Goal: Navigation & Orientation: Understand site structure

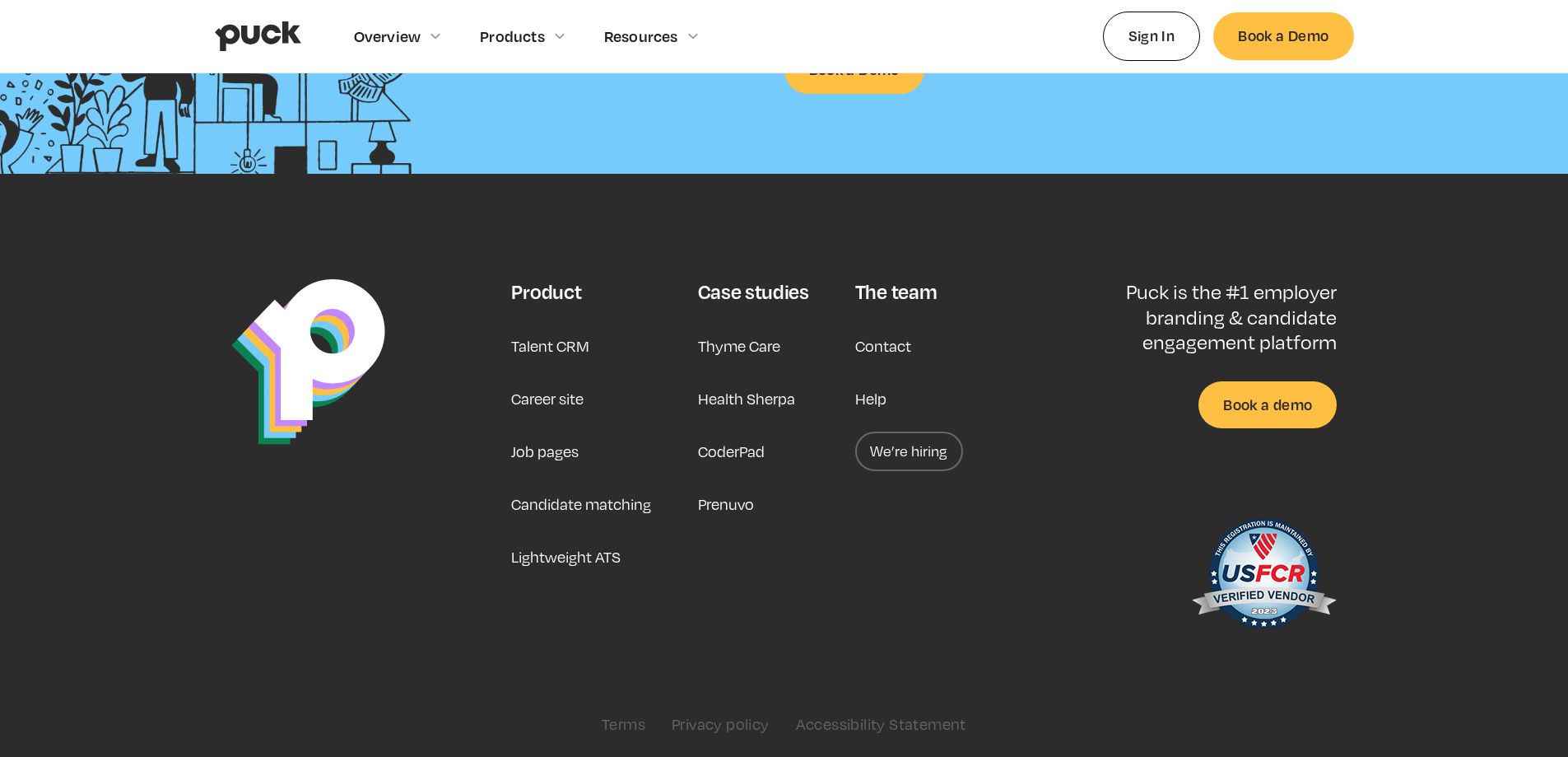
scroll to position [4324, 0]
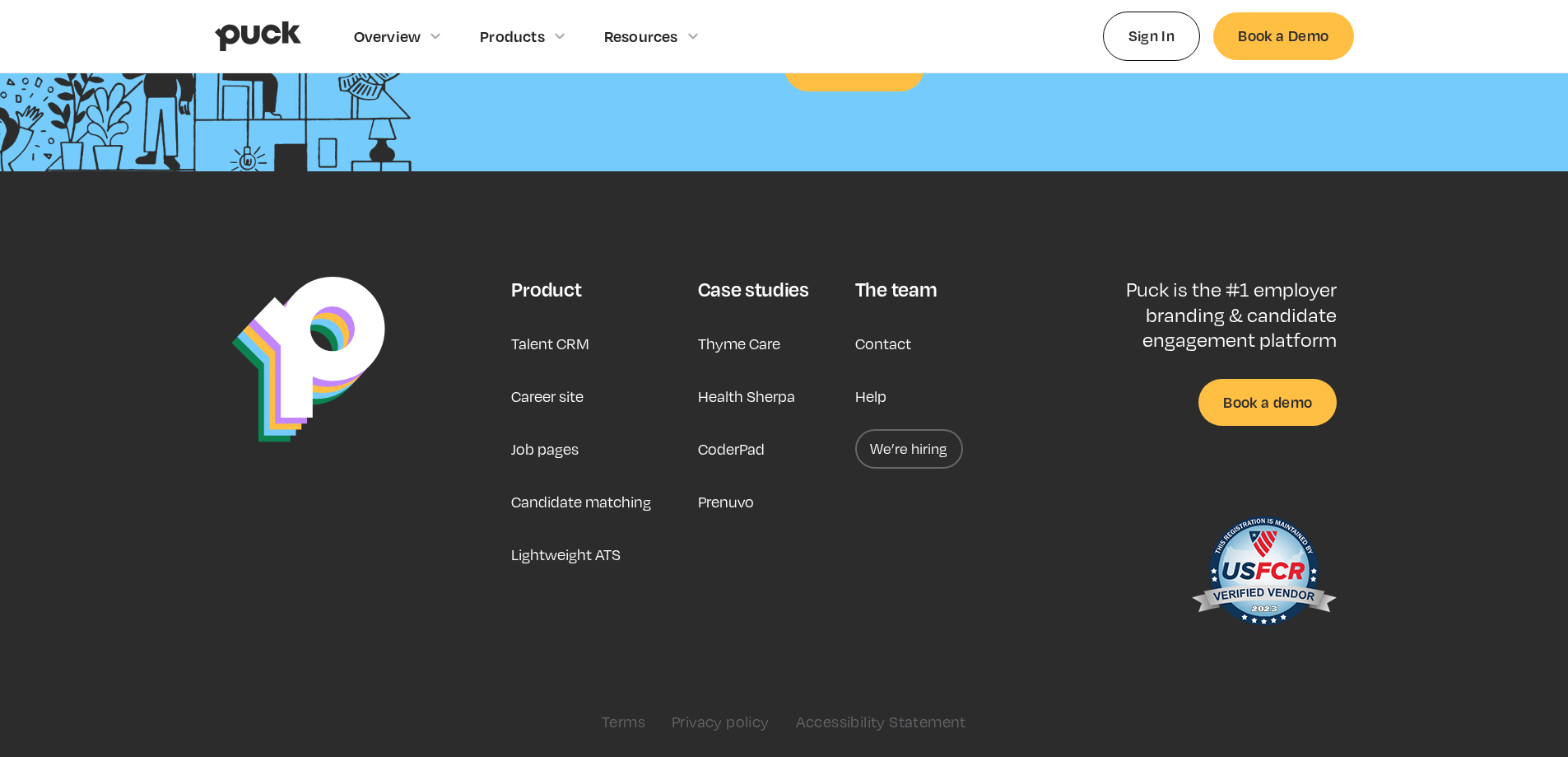
click at [578, 355] on link "Talent CRM" at bounding box center [551, 343] width 78 height 39
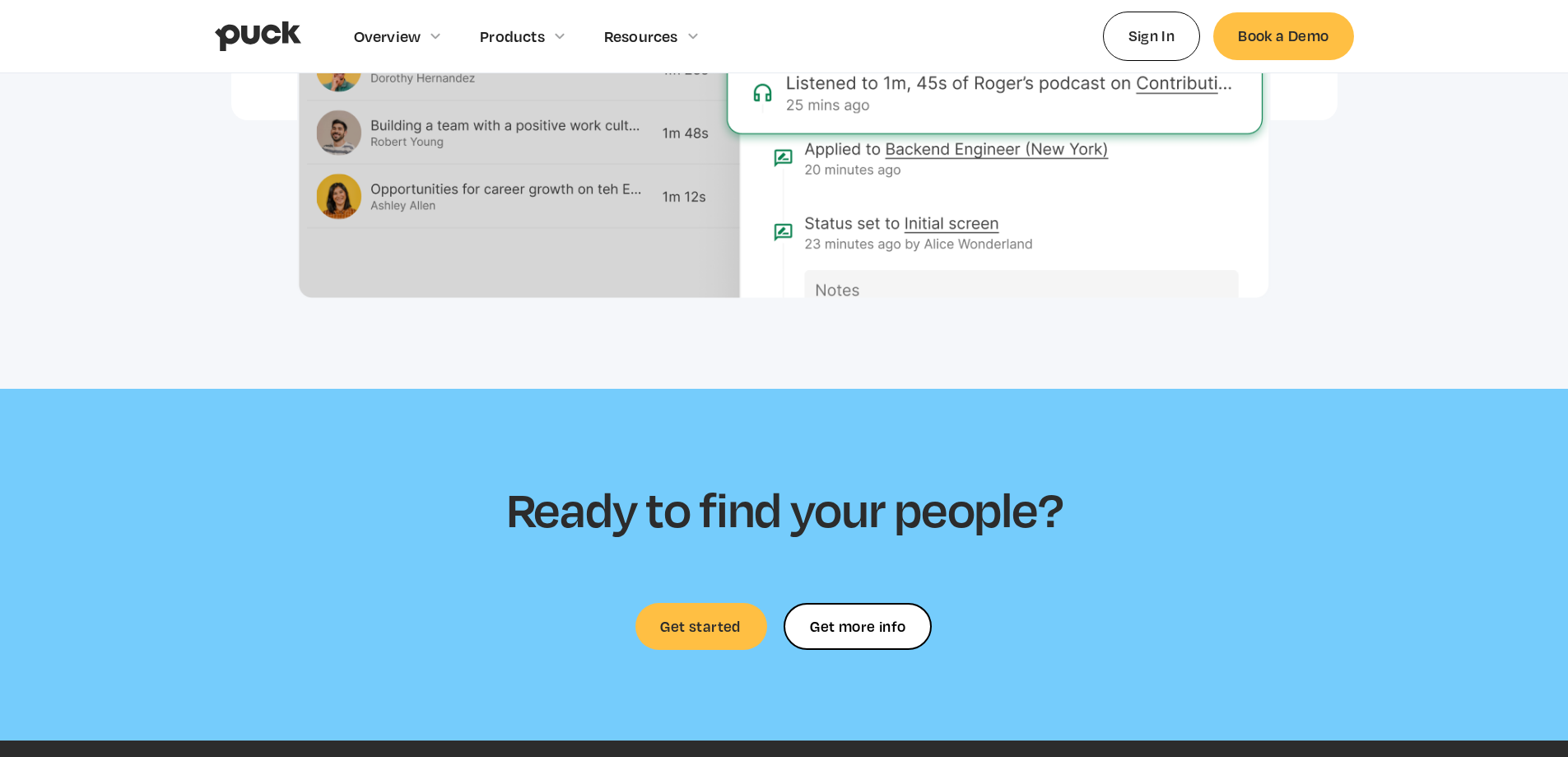
scroll to position [4940, 0]
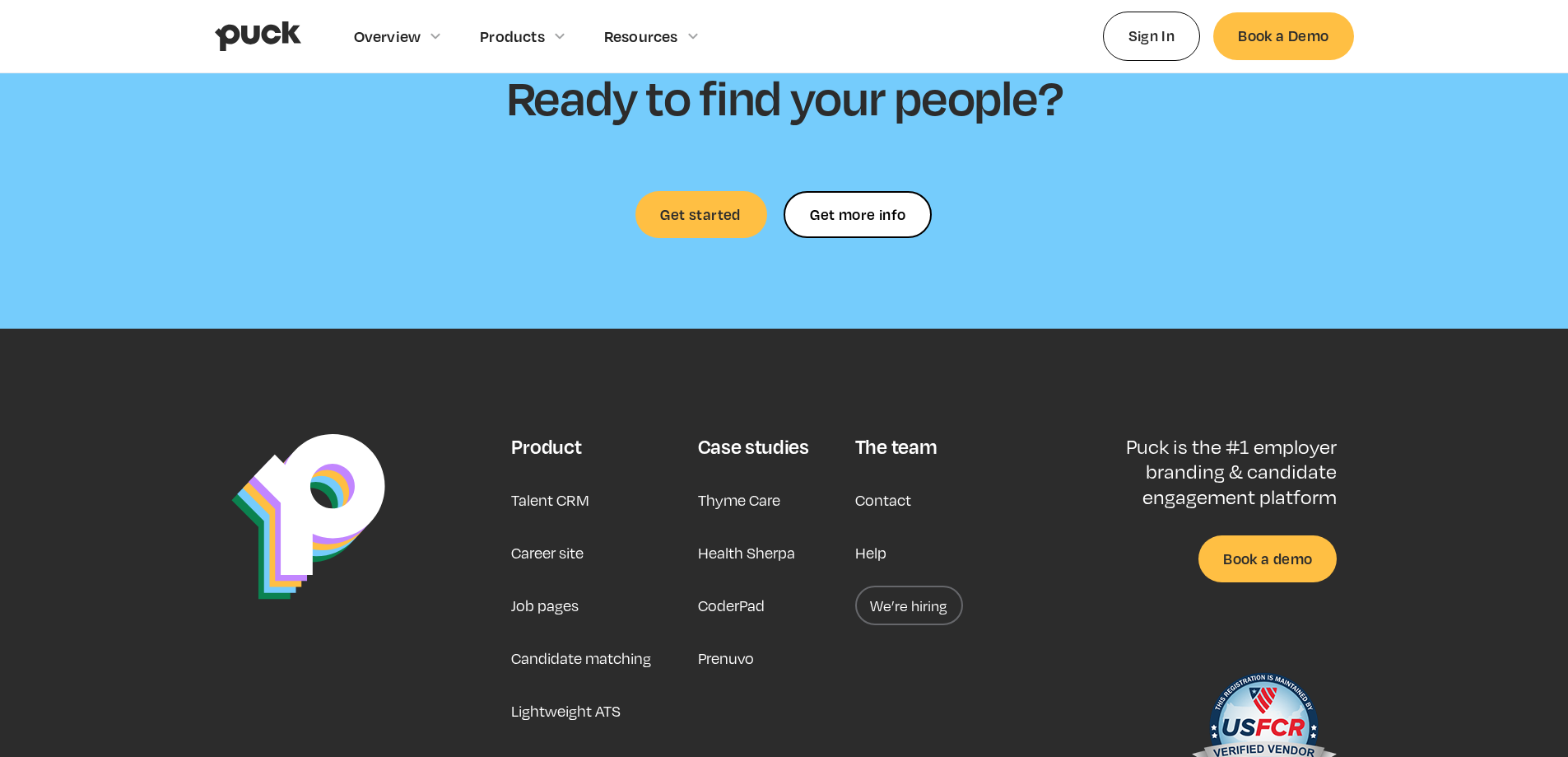
click at [549, 610] on link "Job pages" at bounding box center [545, 605] width 68 height 39
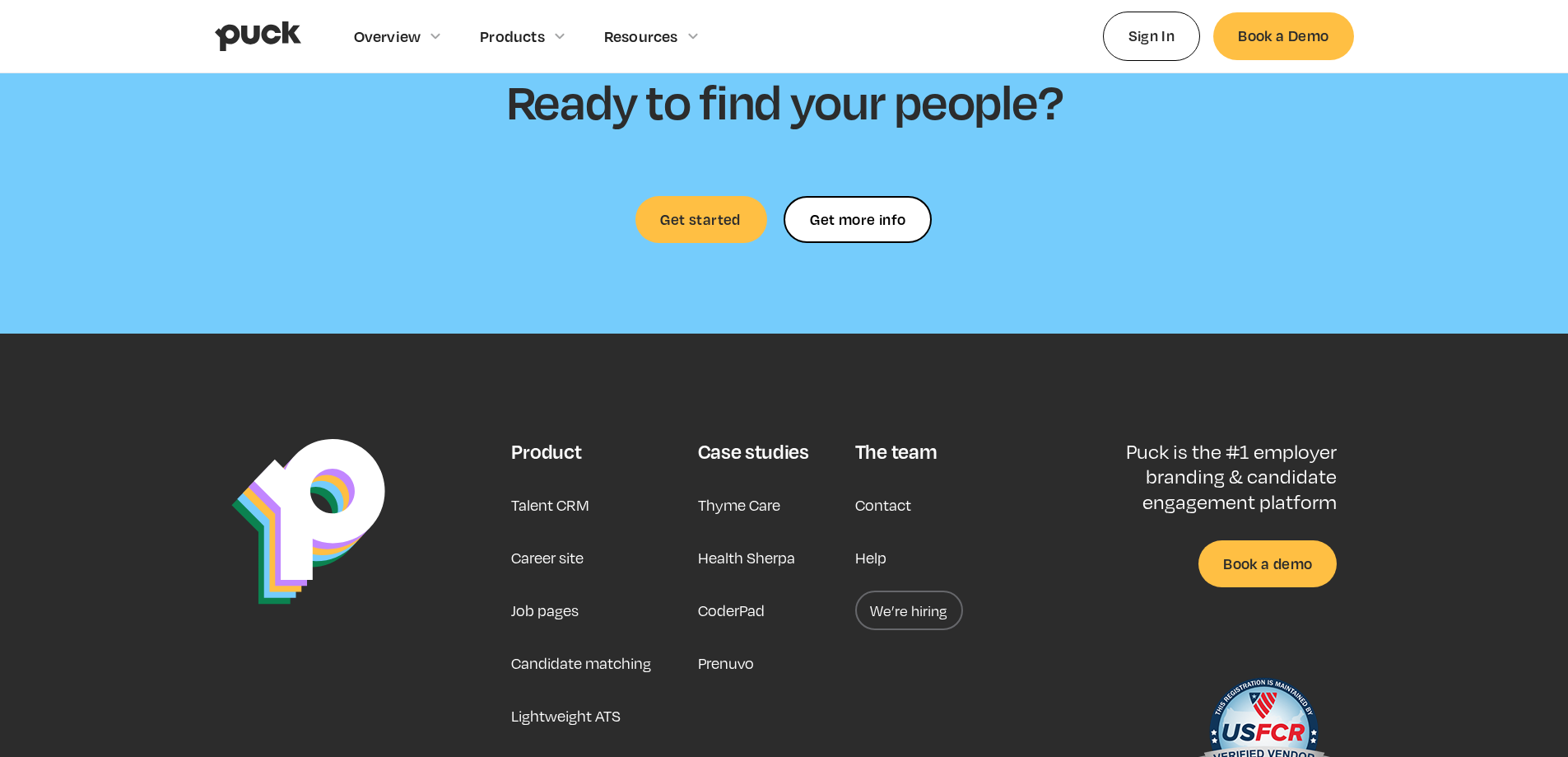
scroll to position [5123, 0]
